Goal: Obtain resource: Obtain resource

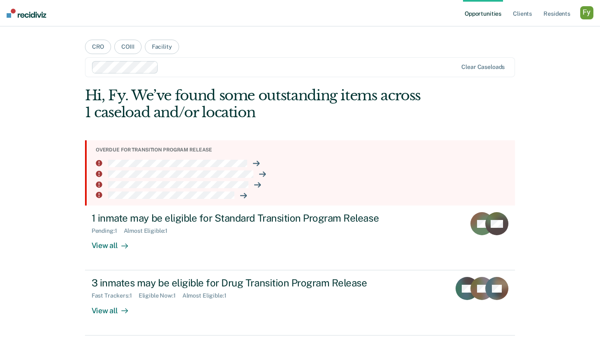
click at [585, 16] on div "button" at bounding box center [586, 12] width 13 height 13
click at [546, 154] on div "Opportunities Client s Resident s Profile How it works Log Out CRO COIII Facili…" at bounding box center [300, 169] width 600 height 338
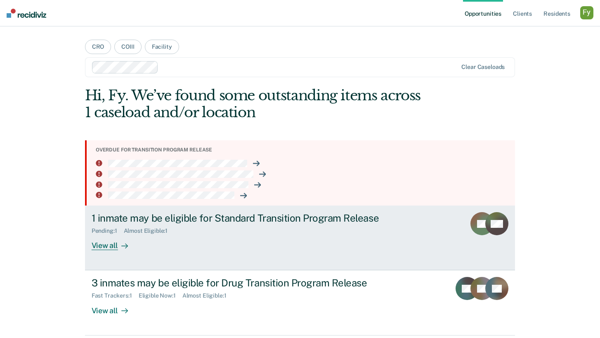
click at [107, 241] on div "View all" at bounding box center [115, 242] width 46 height 16
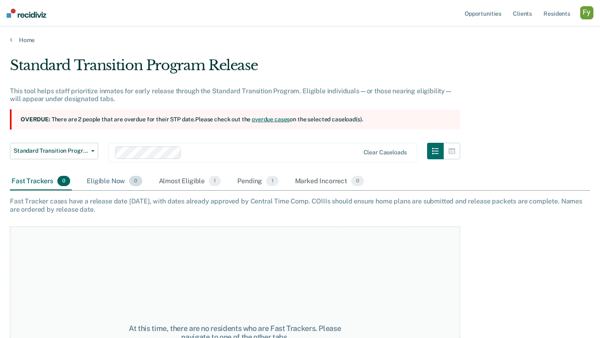
click at [111, 179] on div "Eligible Now 0" at bounding box center [114, 181] width 59 height 18
click at [176, 183] on div "Almost Eligible 1" at bounding box center [190, 181] width 66 height 18
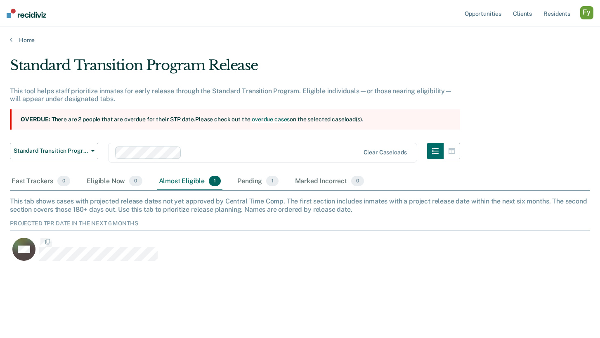
scroll to position [50, 580]
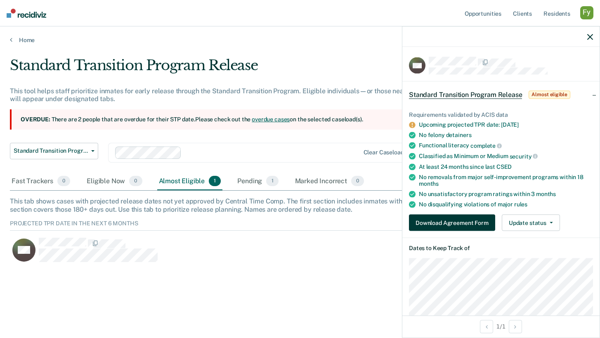
click at [456, 223] on button "Download Agreement Form" at bounding box center [452, 222] width 86 height 16
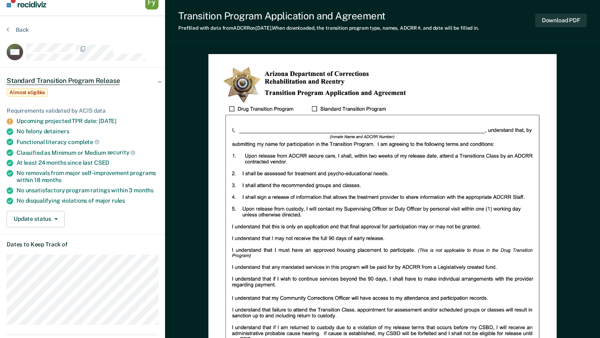
scroll to position [11, 0]
click at [21, 28] on button "Back" at bounding box center [18, 29] width 22 height 7
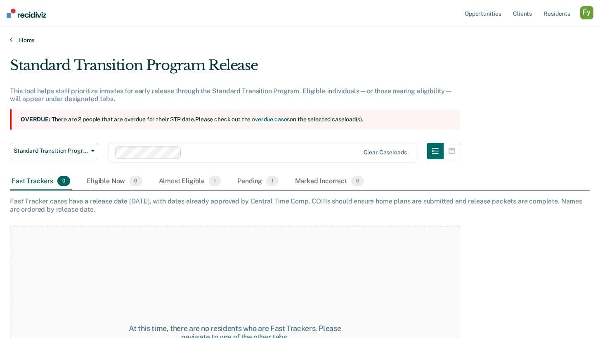
click at [22, 40] on link "Home" at bounding box center [300, 39] width 580 height 7
